Goal: Information Seeking & Learning: Understand process/instructions

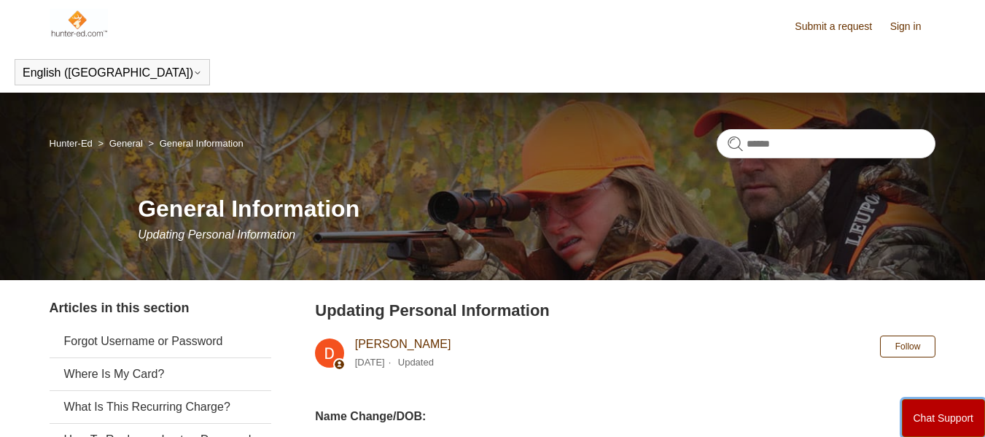
click at [908, 407] on button "Chat Support" at bounding box center [943, 418] width 84 height 38
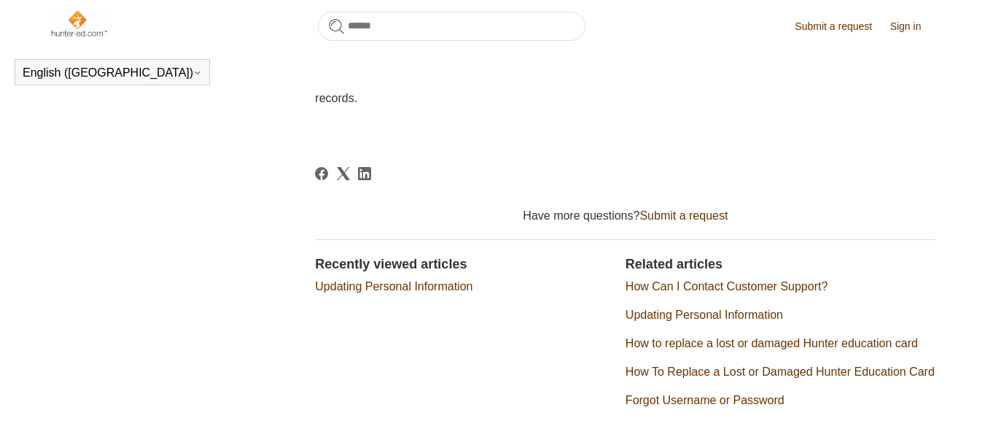
scroll to position [856, 0]
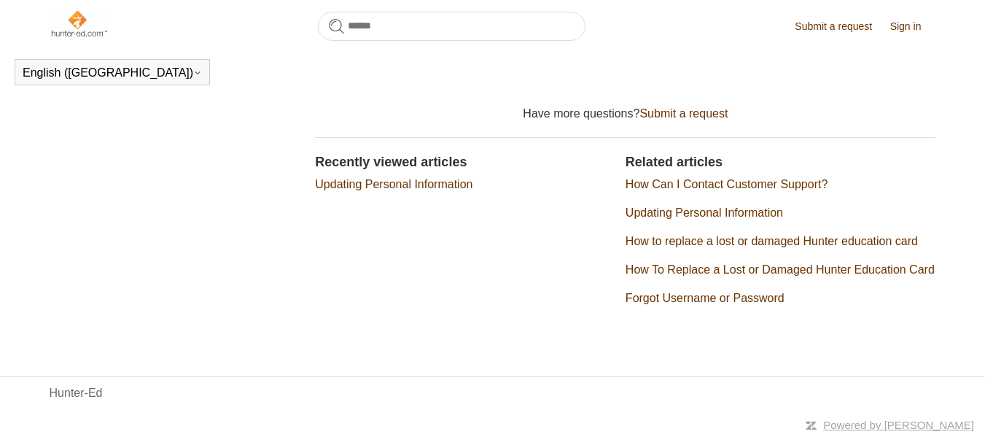
click at [735, 209] on link "Updating Personal Information" at bounding box center [703, 212] width 157 height 12
click at [756, 187] on link "How Can I Contact Customer Support?" at bounding box center [726, 184] width 202 height 12
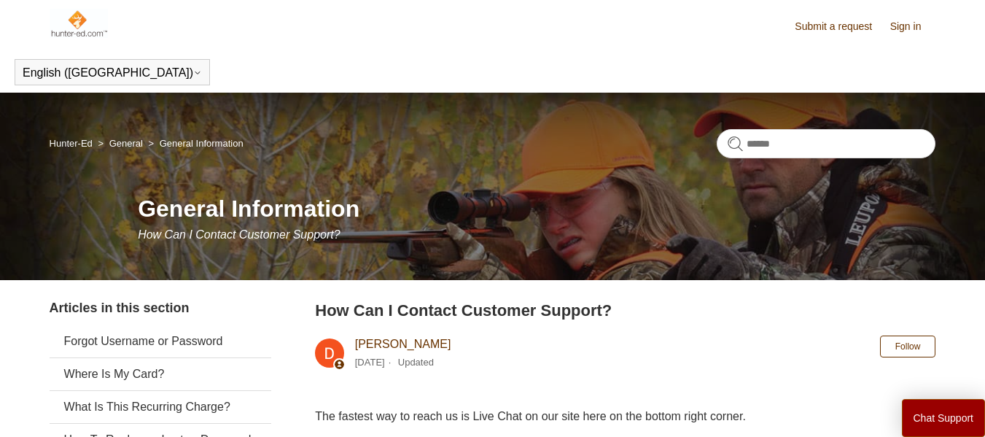
click at [826, 23] on link "Submit a request" at bounding box center [840, 26] width 92 height 15
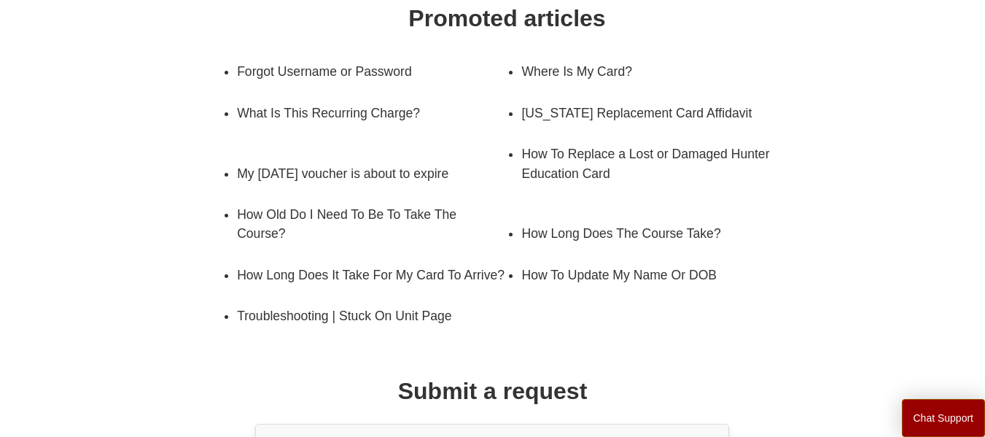
scroll to position [250, 0]
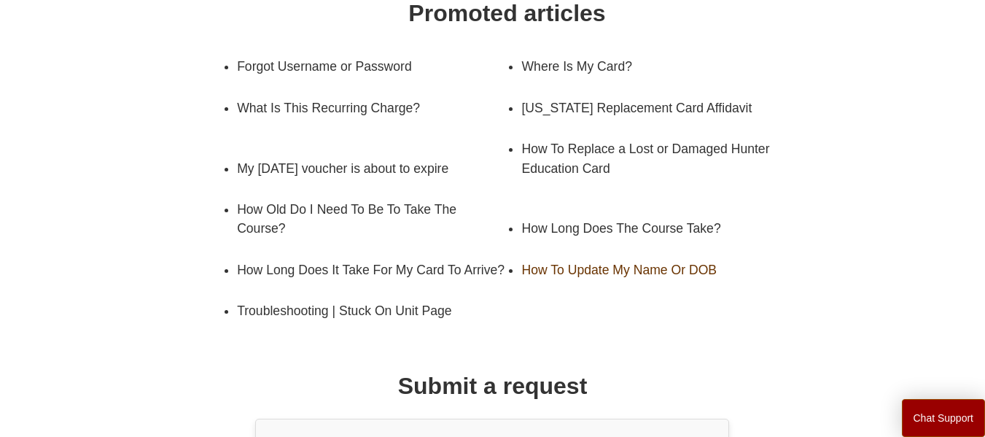
click at [651, 272] on link "How To Update My Name Or DOB" at bounding box center [645, 269] width 248 height 41
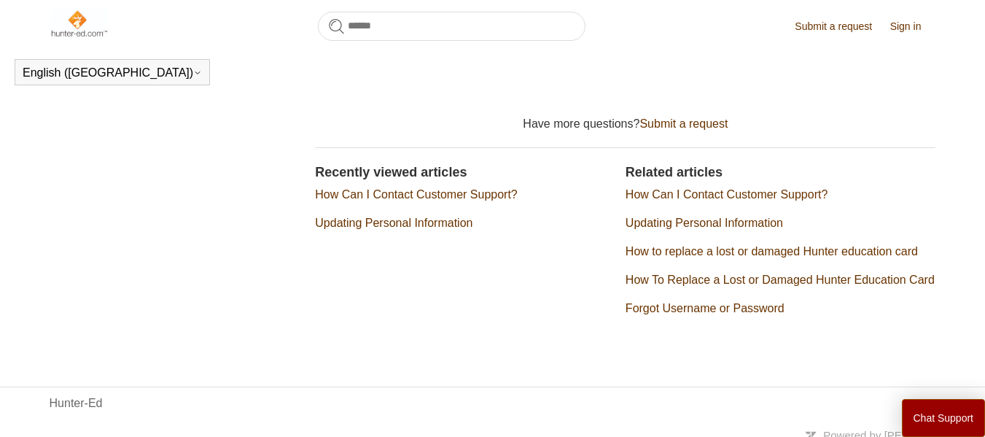
scroll to position [856, 0]
